Goal: Answer question/provide support

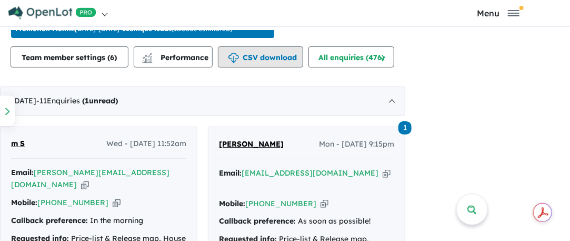
scroll to position [632, 0]
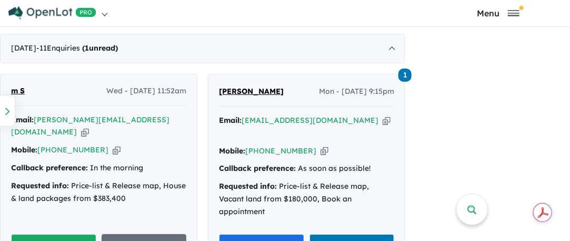
click at [89, 234] on button "Unread" at bounding box center [53, 245] width 85 height 23
click at [87, 234] on button "Unread" at bounding box center [53, 245] width 85 height 23
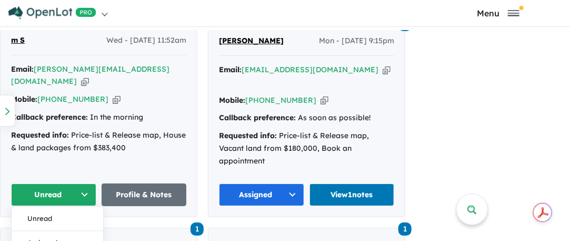
scroll to position [737, 0]
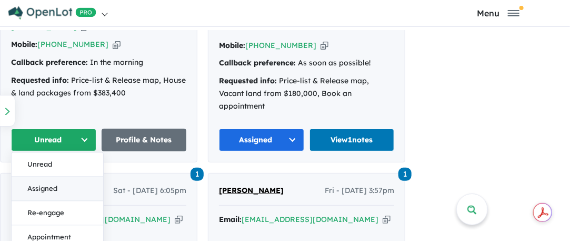
click at [52, 176] on button "Assigned" at bounding box center [58, 188] width 92 height 24
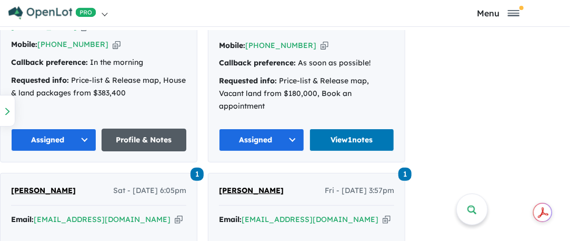
click at [131, 128] on link "Profile & Notes" at bounding box center [144, 139] width 85 height 23
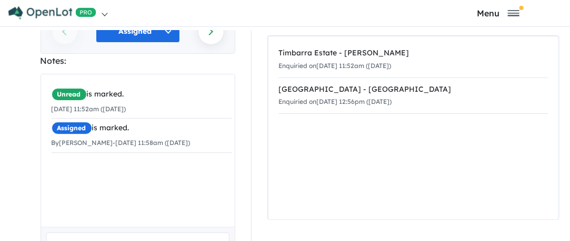
scroll to position [263, 0]
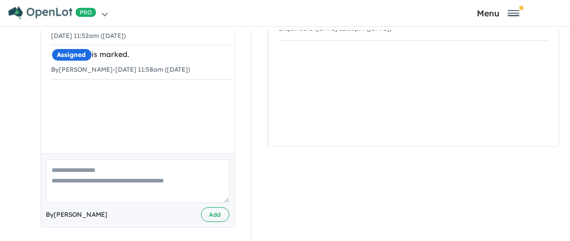
click at [94, 176] on textarea at bounding box center [137, 181] width 183 height 44
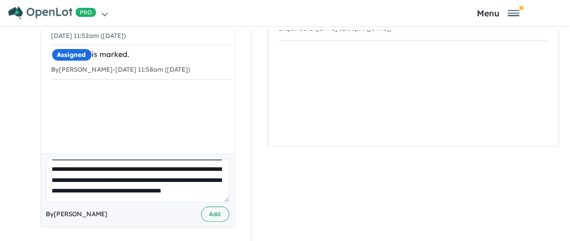
scroll to position [36, 0]
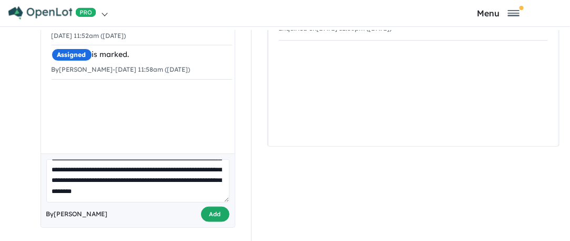
type textarea "**********"
click at [214, 214] on button "Add" at bounding box center [215, 213] width 28 height 15
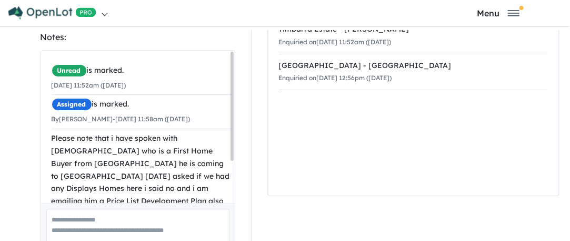
scroll to position [25, 0]
